Goal: Check status: Check status

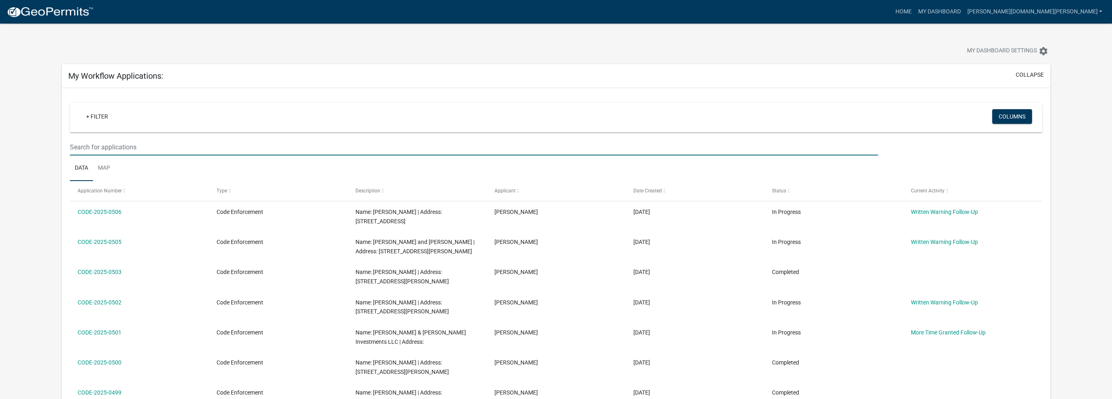
click at [108, 150] on input "text" at bounding box center [474, 147] width 808 height 17
paste input "[STREET_ADDRESS]"
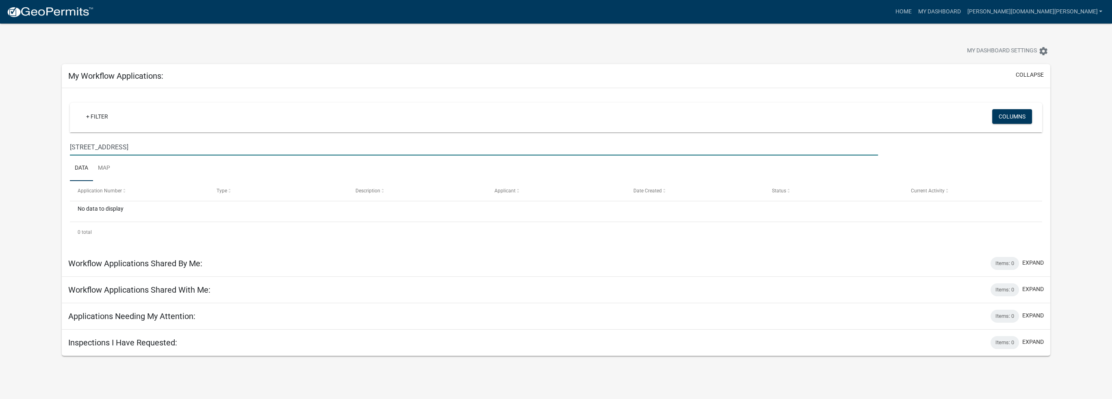
type input "[STREET_ADDRESS]"
click at [964, 9] on link "My Dashboard" at bounding box center [939, 11] width 49 height 15
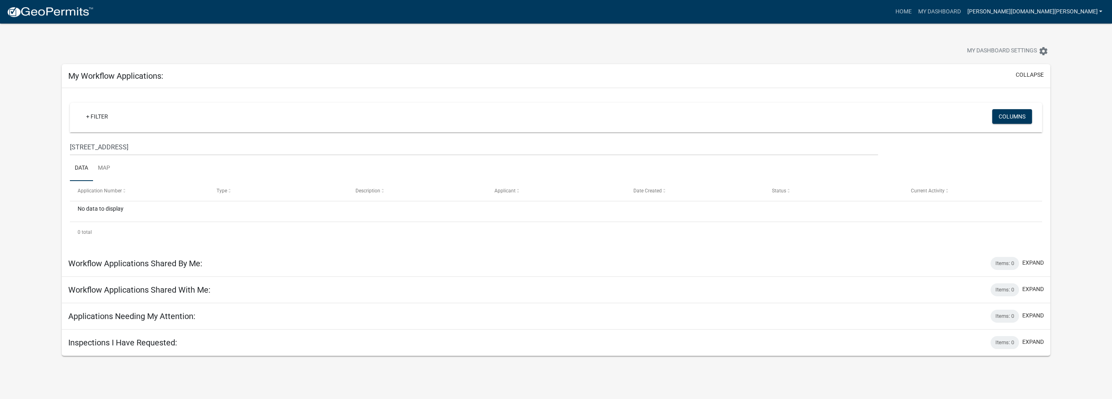
click at [1086, 6] on link "[PERSON_NAME][DOMAIN_NAME][PERSON_NAME]" at bounding box center [1035, 11] width 142 height 15
click at [964, 9] on link "My Dashboard" at bounding box center [939, 11] width 49 height 15
click at [915, 11] on link "Home" at bounding box center [903, 11] width 23 height 15
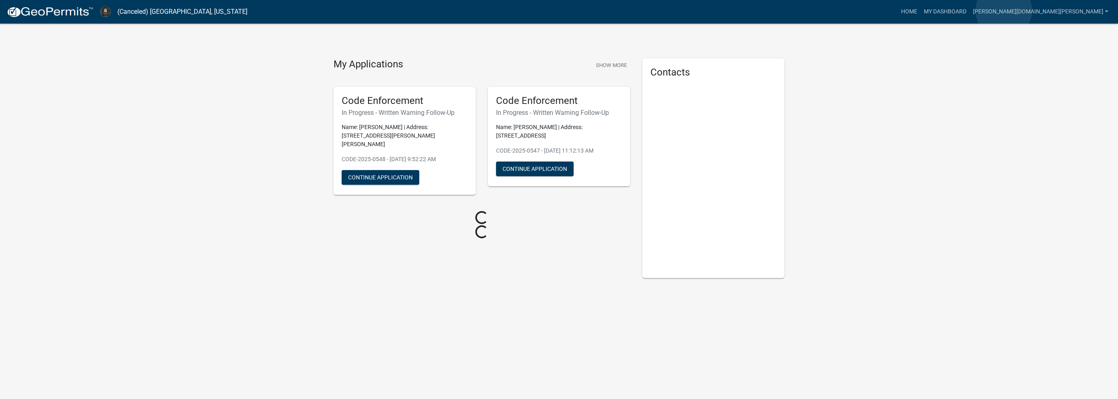
click at [921, 11] on link "Home" at bounding box center [909, 11] width 23 height 15
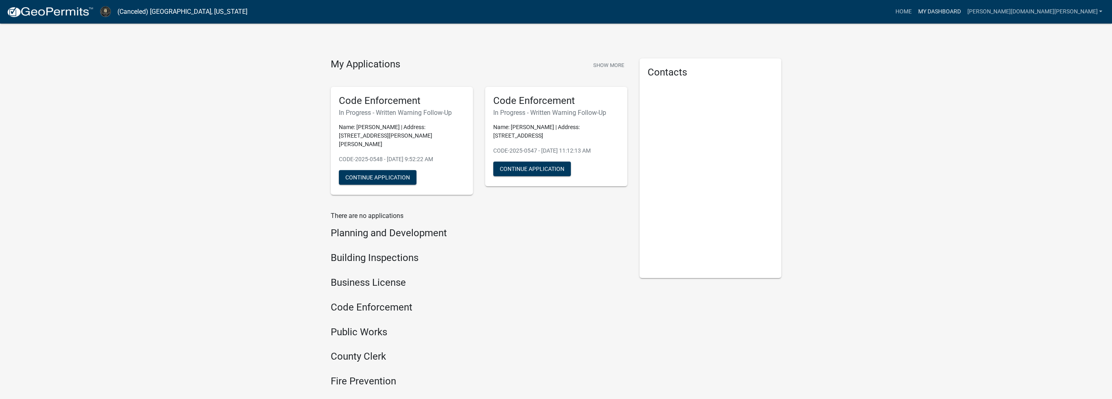
click at [964, 9] on link "My Dashboard" at bounding box center [939, 11] width 49 height 15
